Goal: Task Accomplishment & Management: Manage account settings

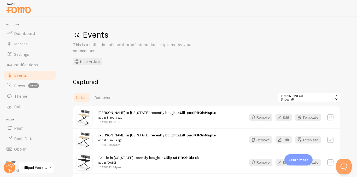
scroll to position [31, 0]
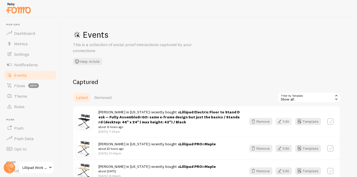
click at [283, 121] on icon "button" at bounding box center [280, 121] width 6 height 6
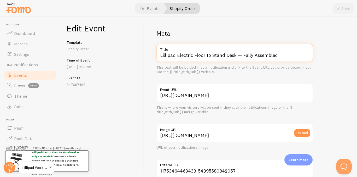
drag, startPoint x: 179, startPoint y: 56, endPoint x: 215, endPoint y: 69, distance: 38.6
click at [206, 62] on div "Lillipad Electric Floor to Stand Desk — Fully Assembled Title This text will be…" at bounding box center [235, 59] width 157 height 31
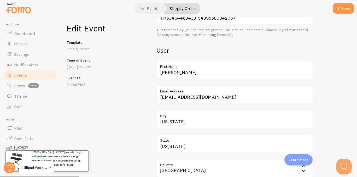
scroll to position [331, 0]
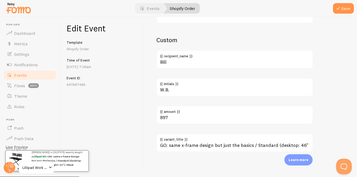
type input "Lillipad GO"
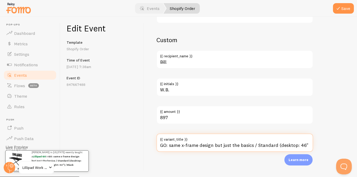
click at [202, 148] on input "GO: same x-frame design but just the basics / Standard (desktop: 46" x 24" | ma…" at bounding box center [235, 142] width 157 height 18
type input "M"
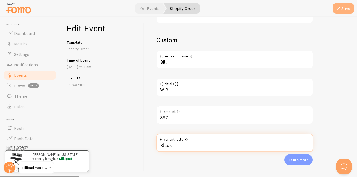
type input "Black"
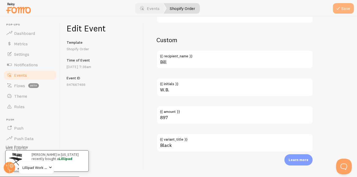
click at [345, 7] on button "Save" at bounding box center [343, 8] width 21 height 10
